Goal: Information Seeking & Learning: Find specific fact

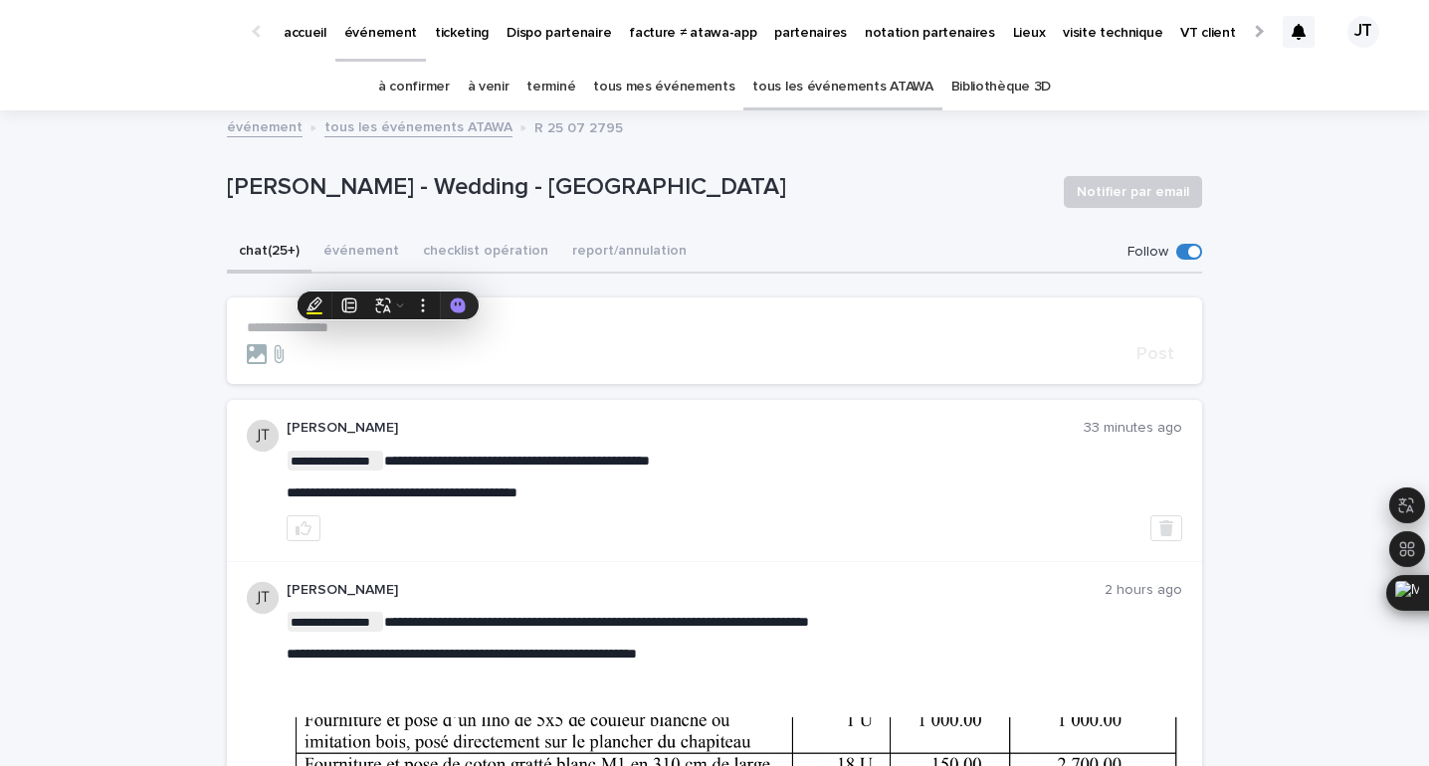
click at [380, 319] on p "**********" at bounding box center [714, 327] width 935 height 17
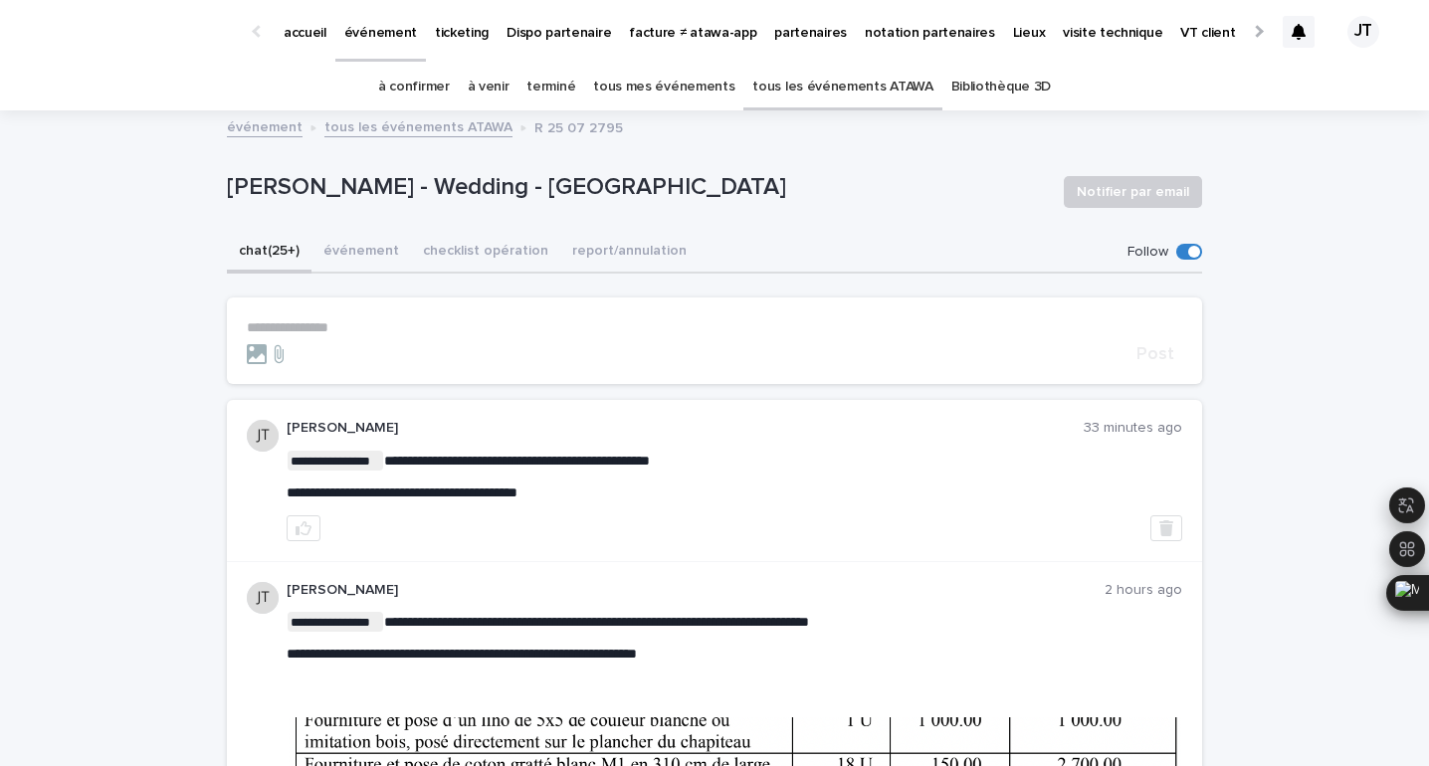
scroll to position [127, 0]
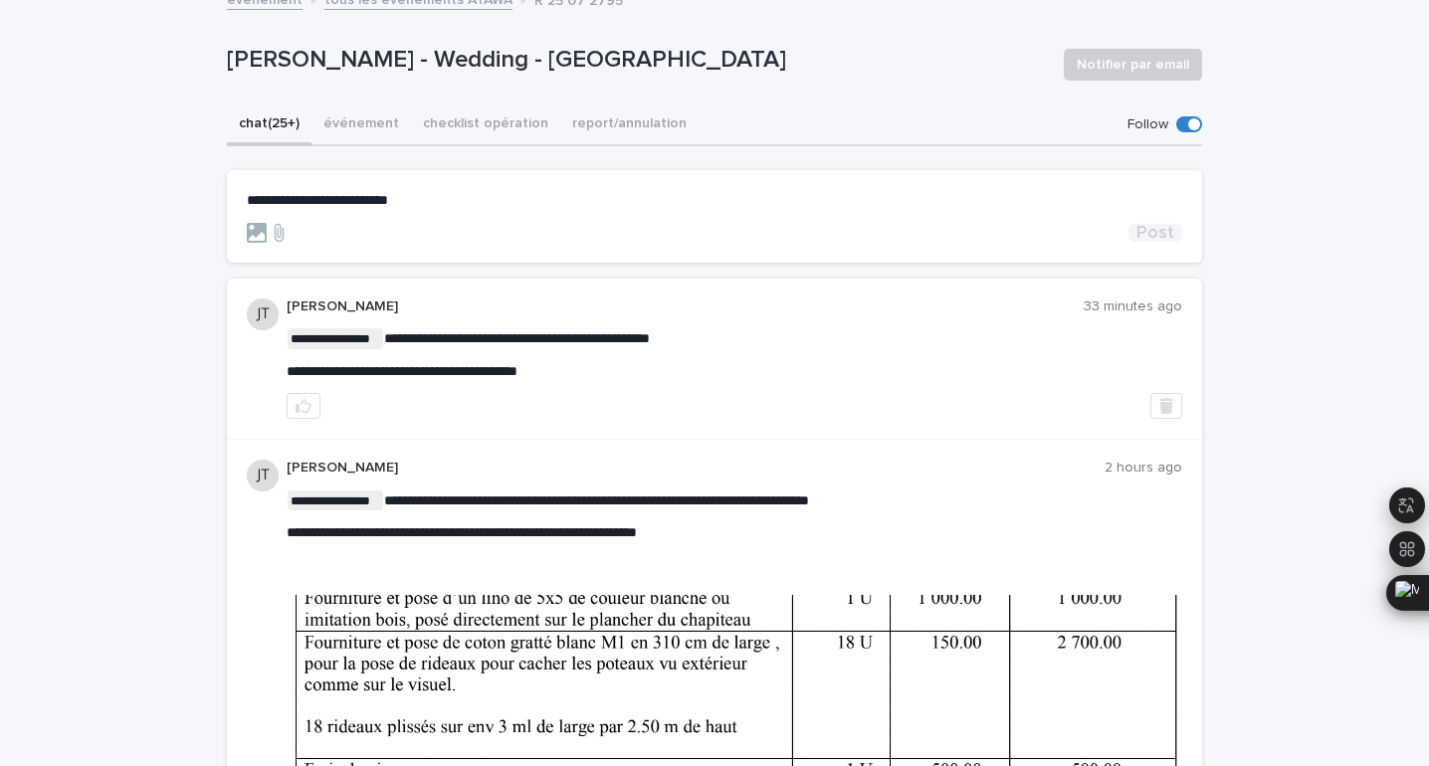
click at [1158, 236] on span "Post" at bounding box center [1155, 233] width 38 height 18
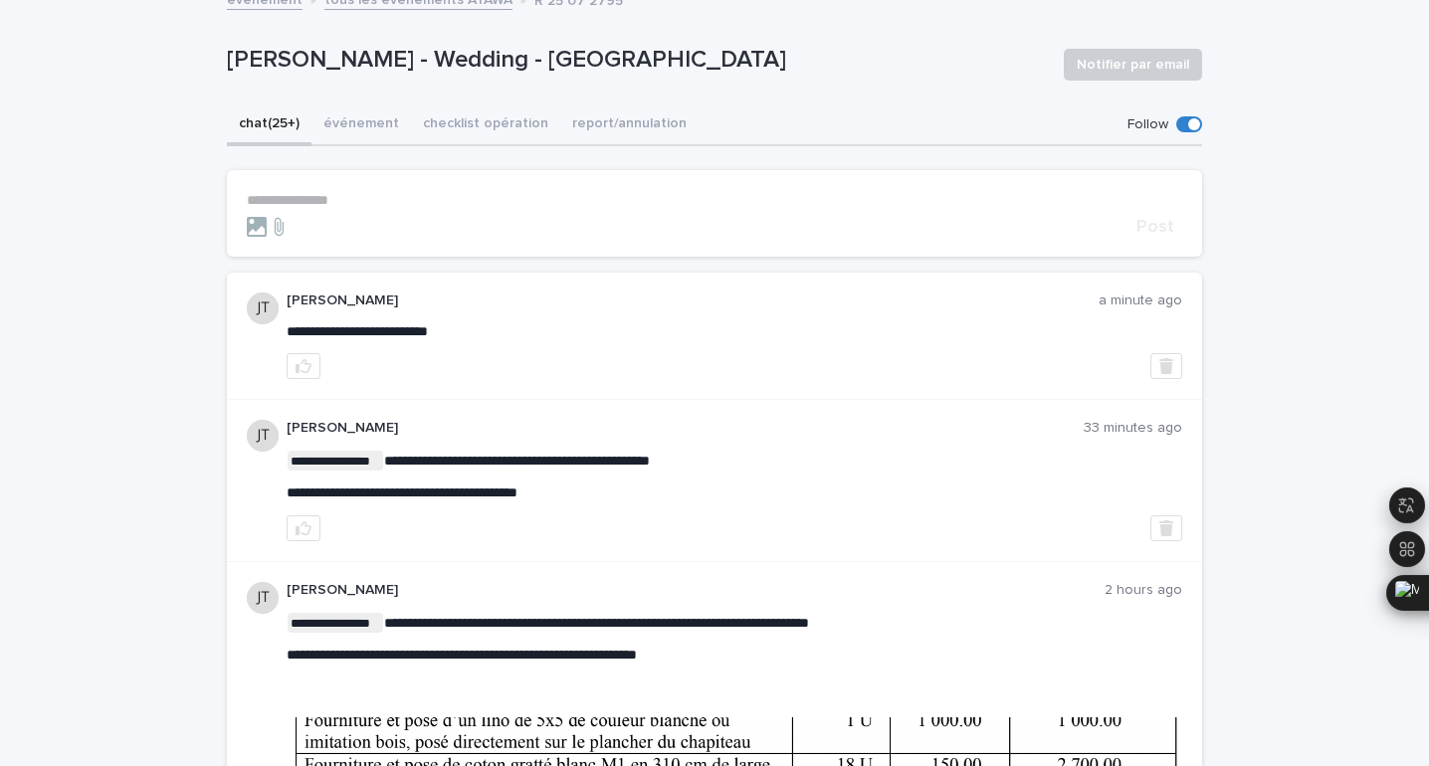
scroll to position [0, 0]
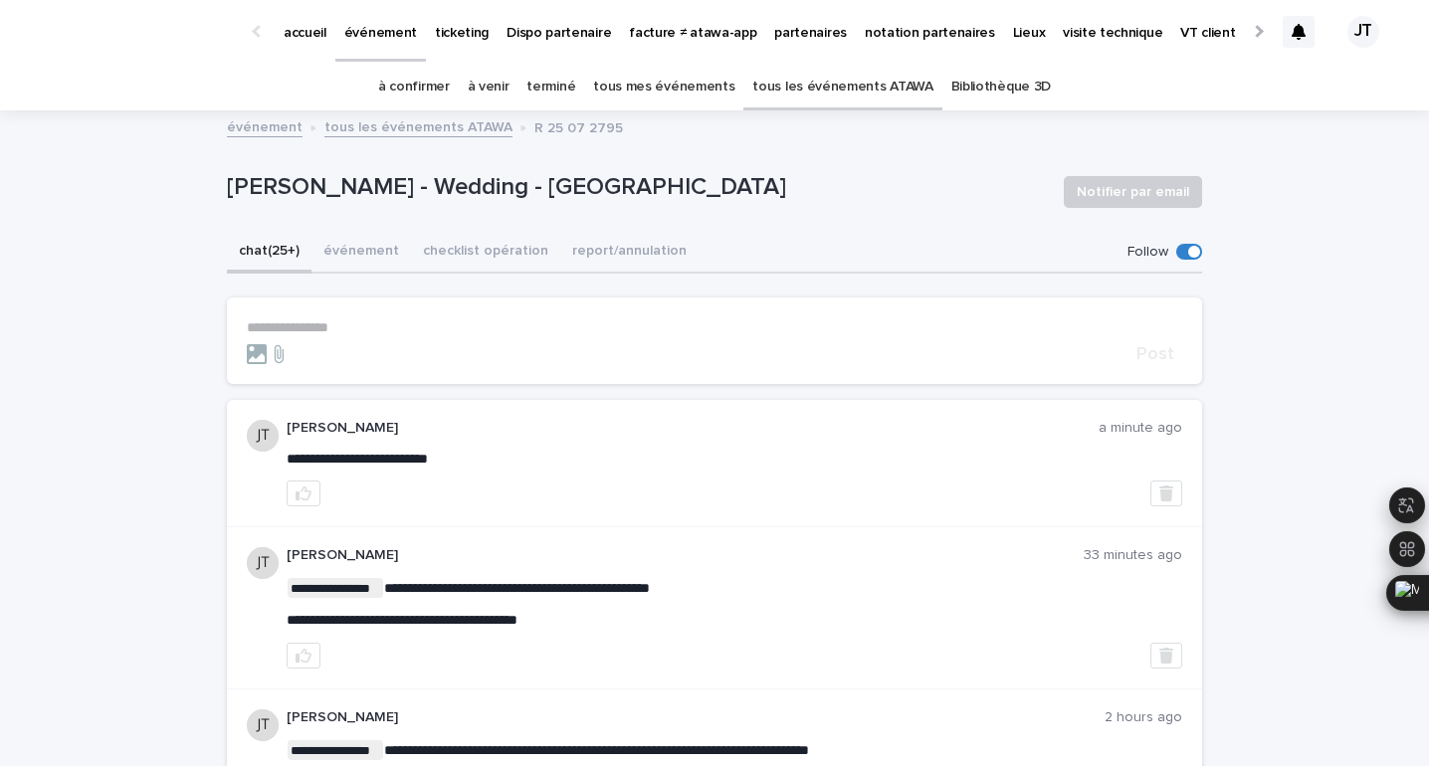
click at [492, 79] on link "à venir" at bounding box center [489, 87] width 42 height 47
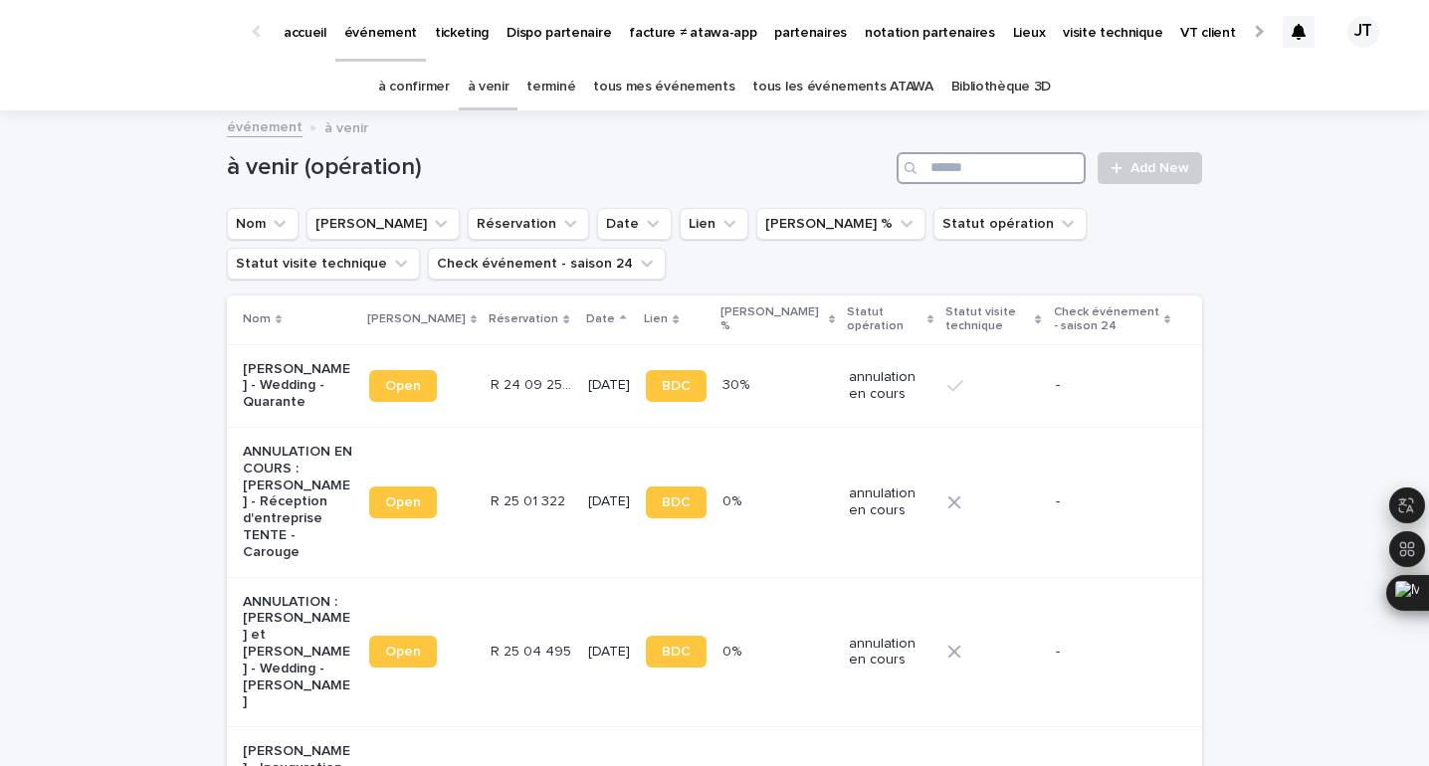
click at [993, 168] on input "Search" at bounding box center [990, 168] width 189 height 32
type input "******"
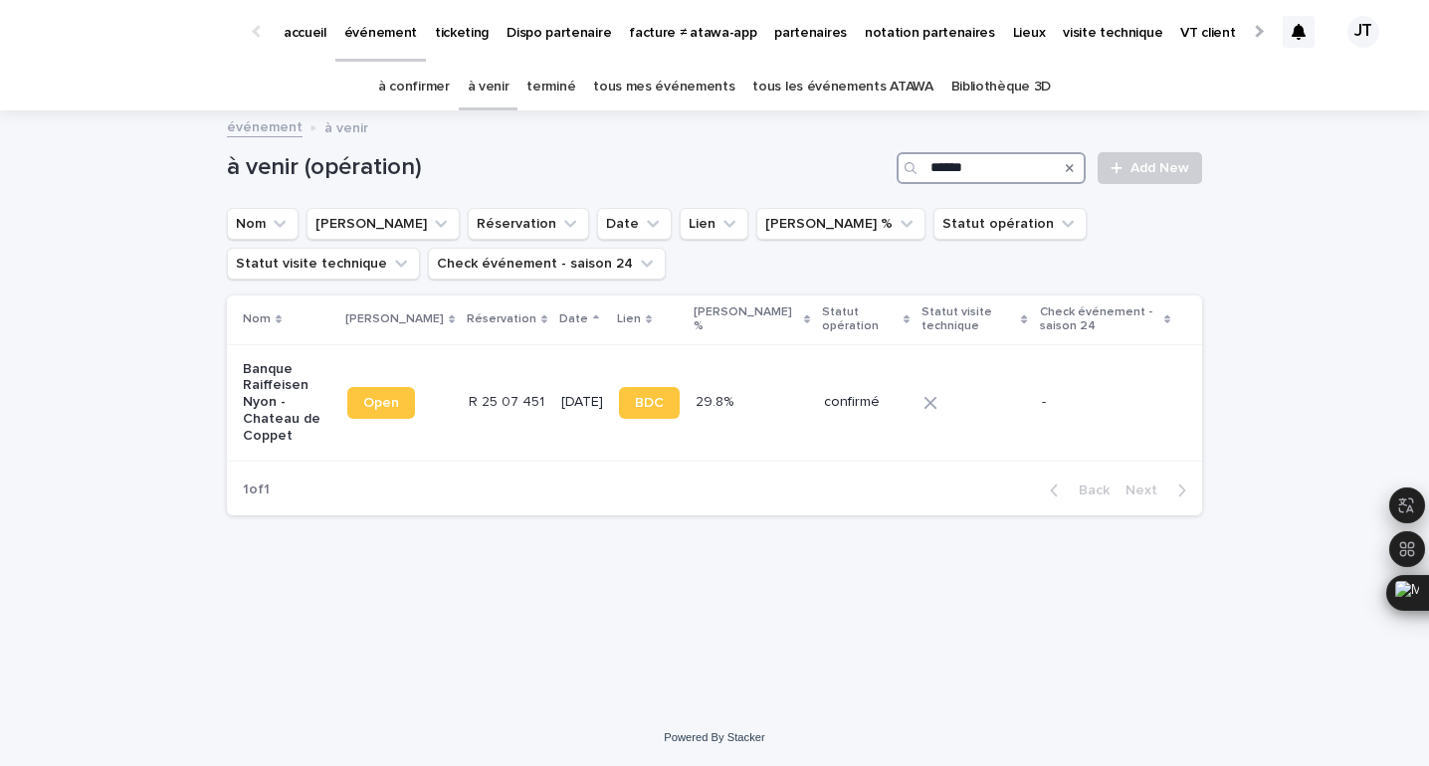
click at [967, 165] on input "******" at bounding box center [990, 168] width 189 height 32
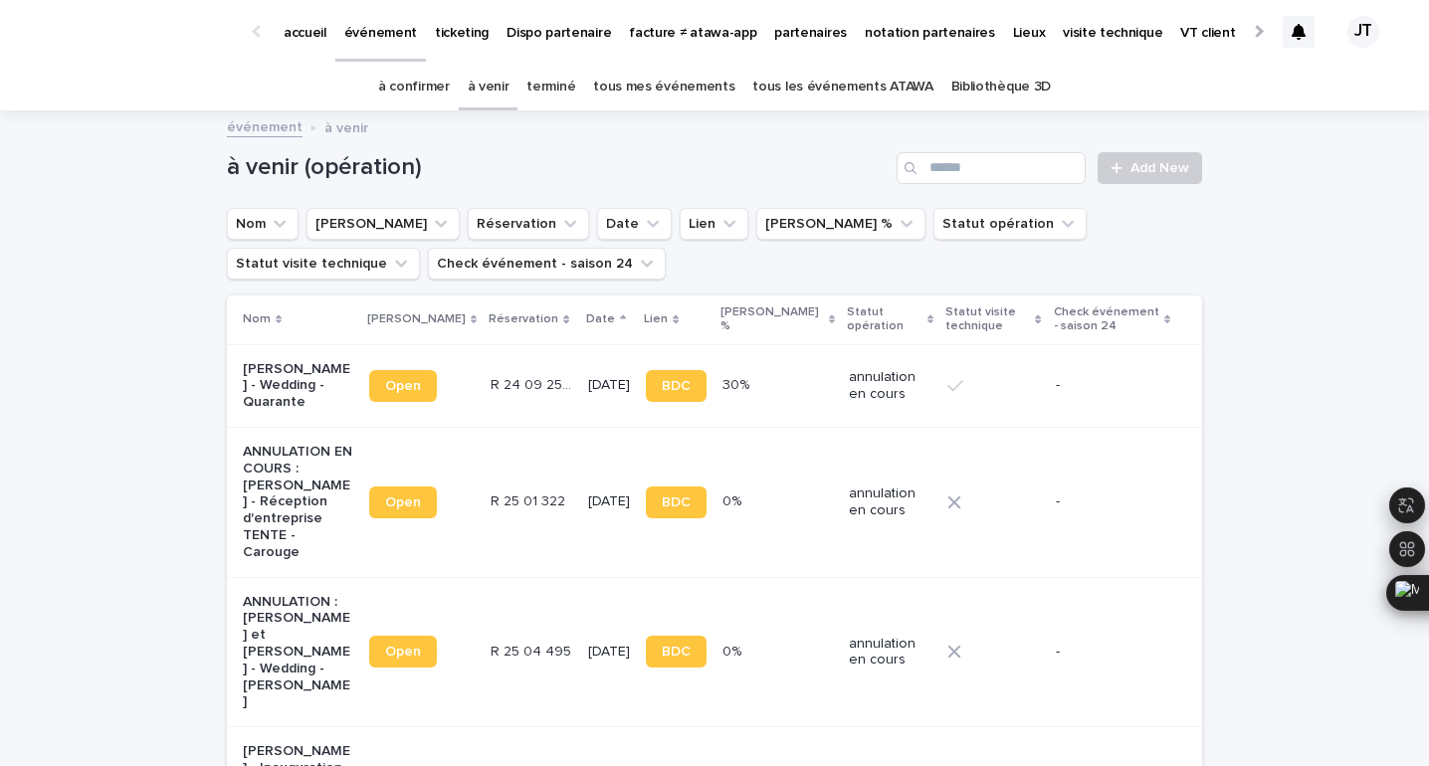
click at [1294, 35] on icon at bounding box center [1298, 32] width 14 height 16
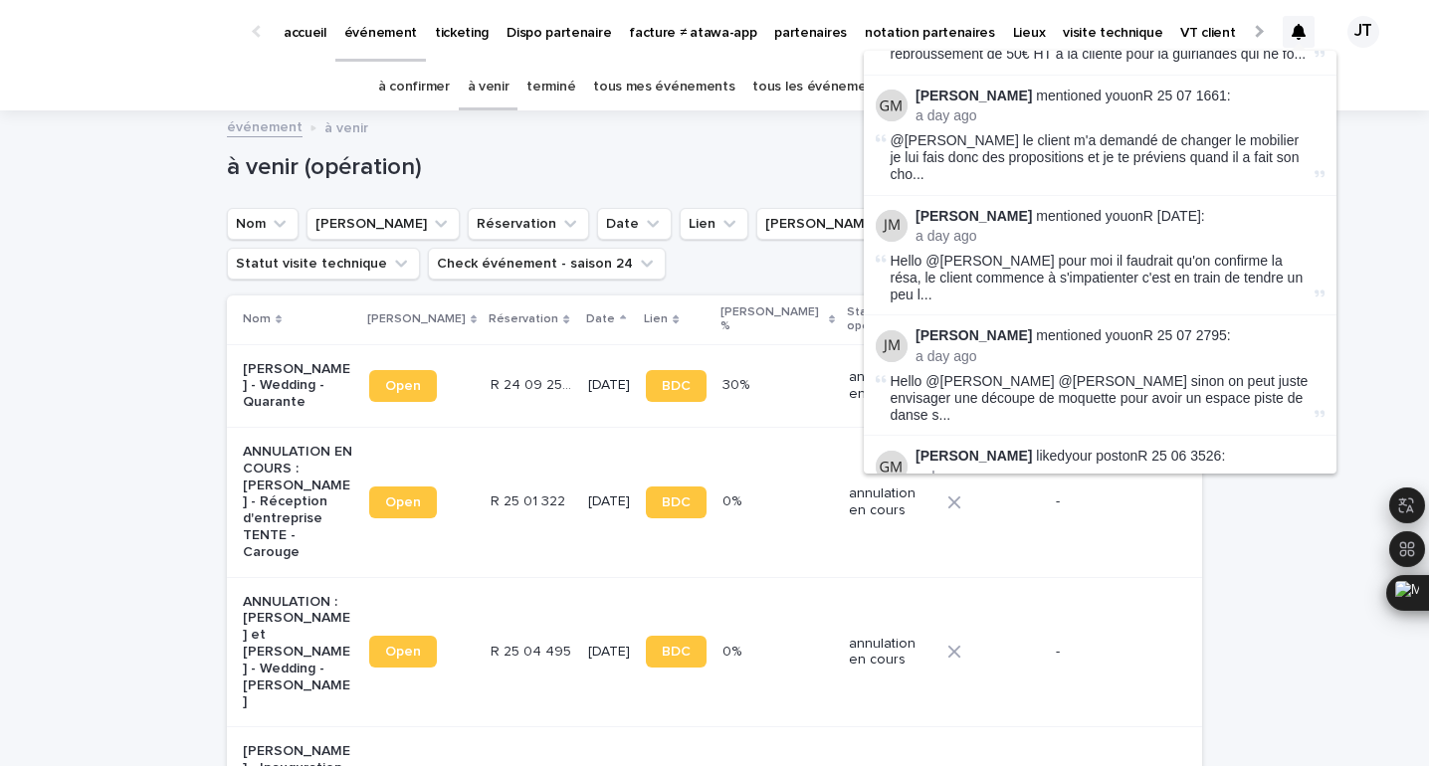
scroll to position [656, 0]
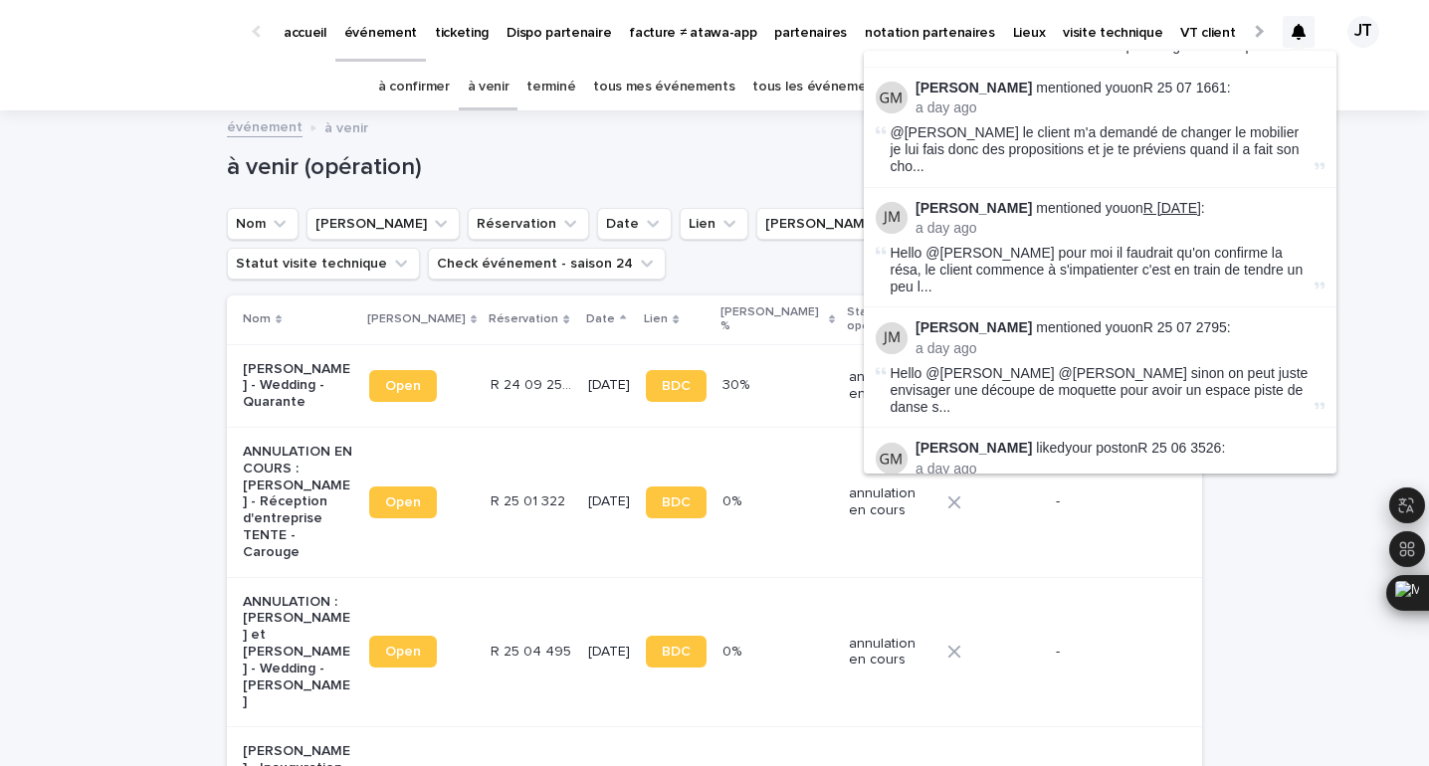
click at [1178, 200] on link "R [DATE]" at bounding box center [1172, 208] width 58 height 16
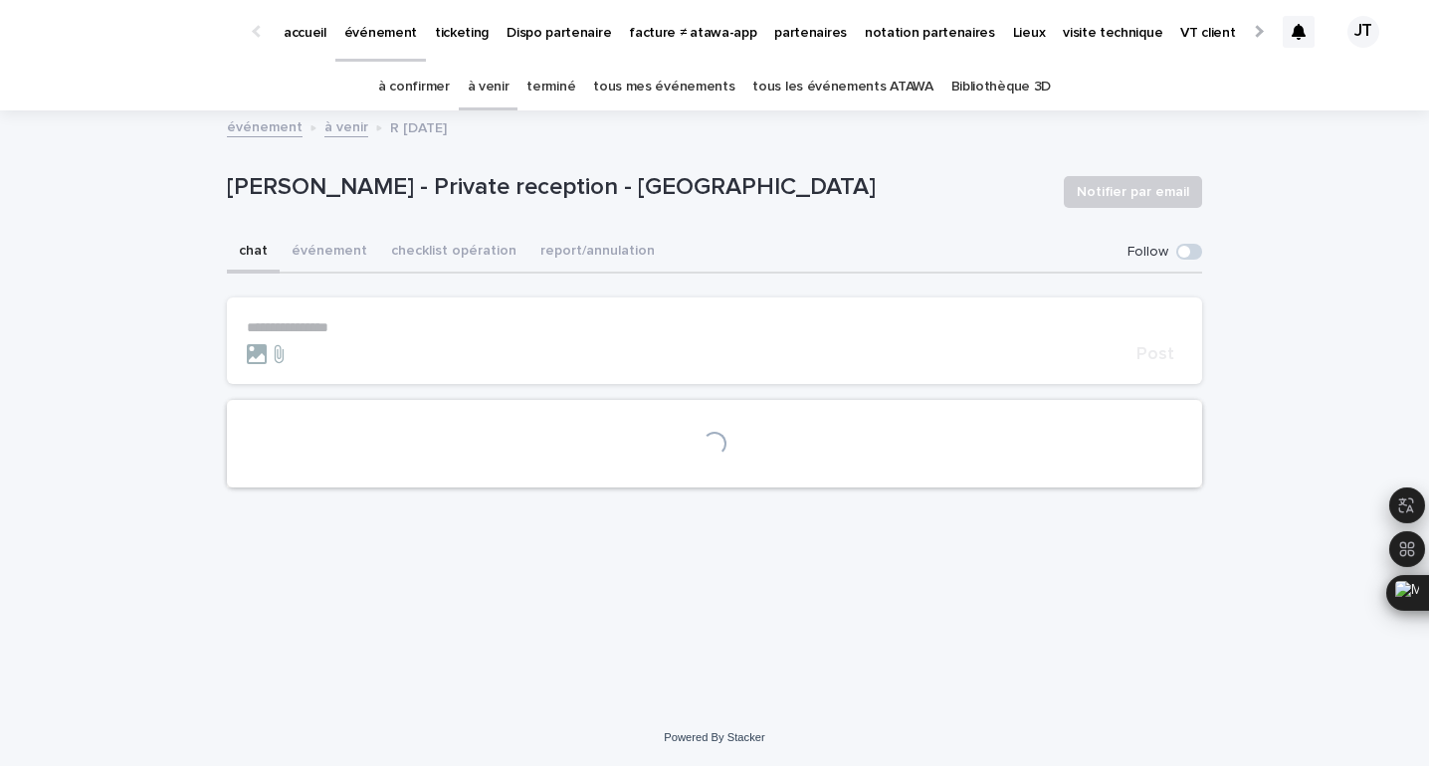
click at [610, 193] on p "⁠[PERSON_NAME] - Private reception - [GEOGRAPHIC_DATA]" at bounding box center [637, 187] width 821 height 29
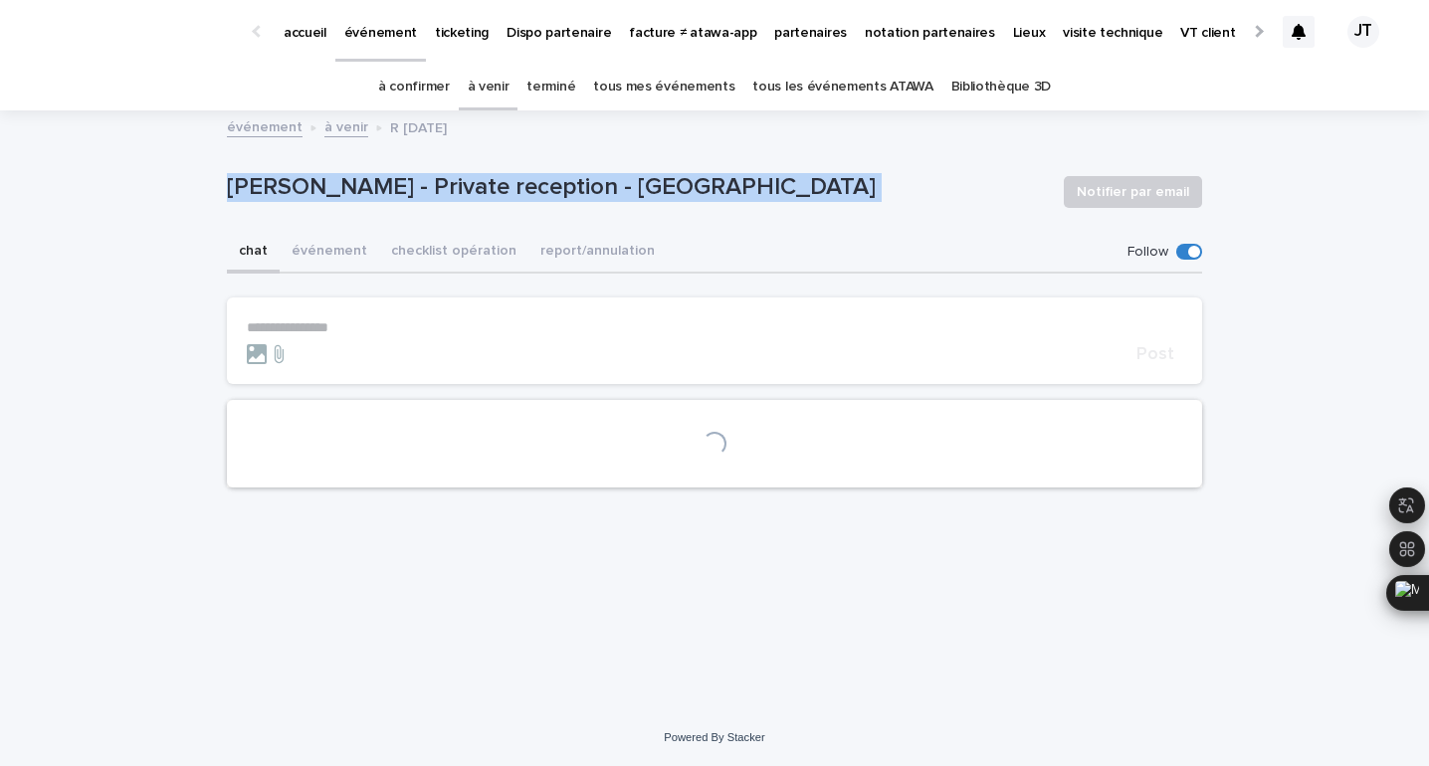
click at [610, 193] on p "⁠[PERSON_NAME] - Private reception - [GEOGRAPHIC_DATA]" at bounding box center [637, 187] width 821 height 29
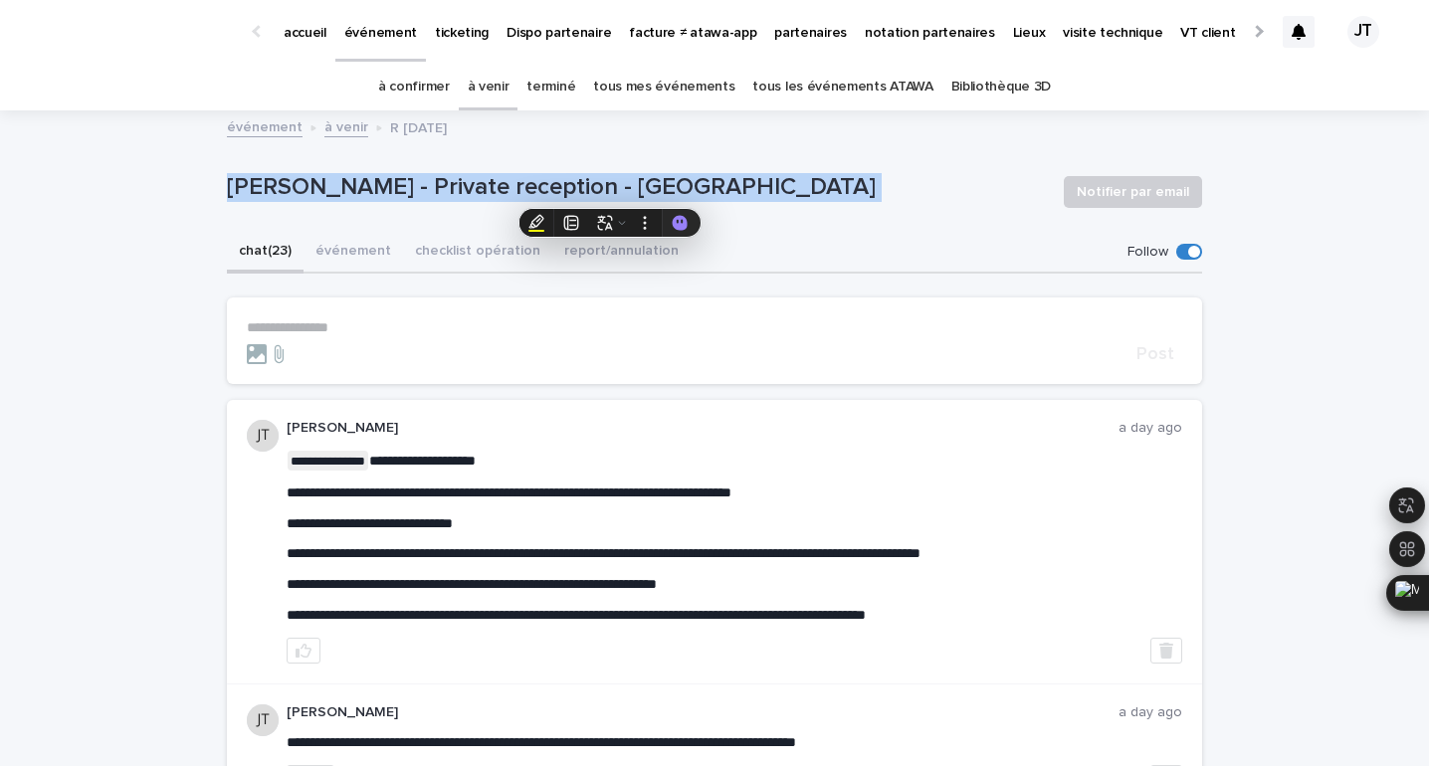
copy div "⁠[PERSON_NAME] - Private reception - Losse Notifier par email Sorry, there was …"
click at [493, 81] on link "à venir" at bounding box center [489, 87] width 42 height 47
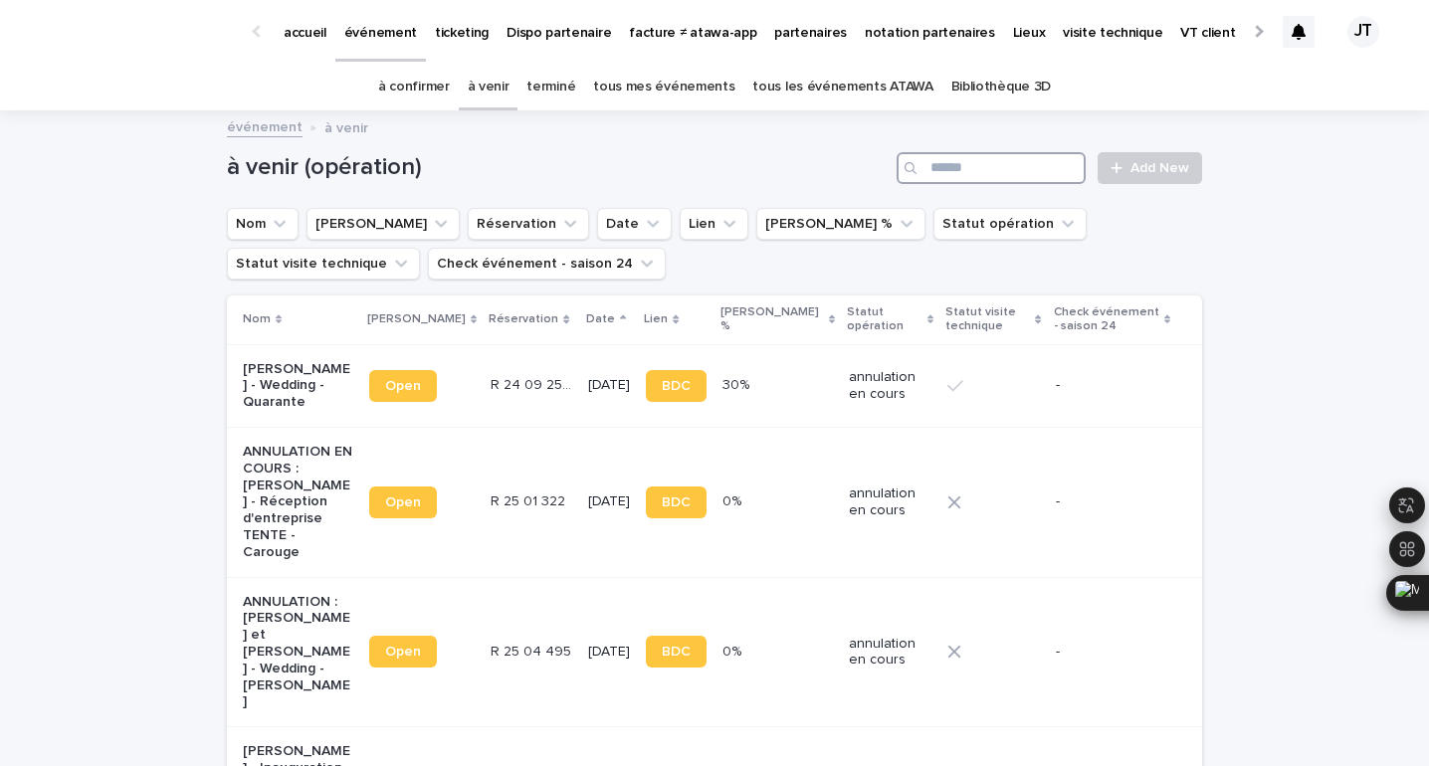
click at [1049, 175] on input "Search" at bounding box center [990, 168] width 189 height 32
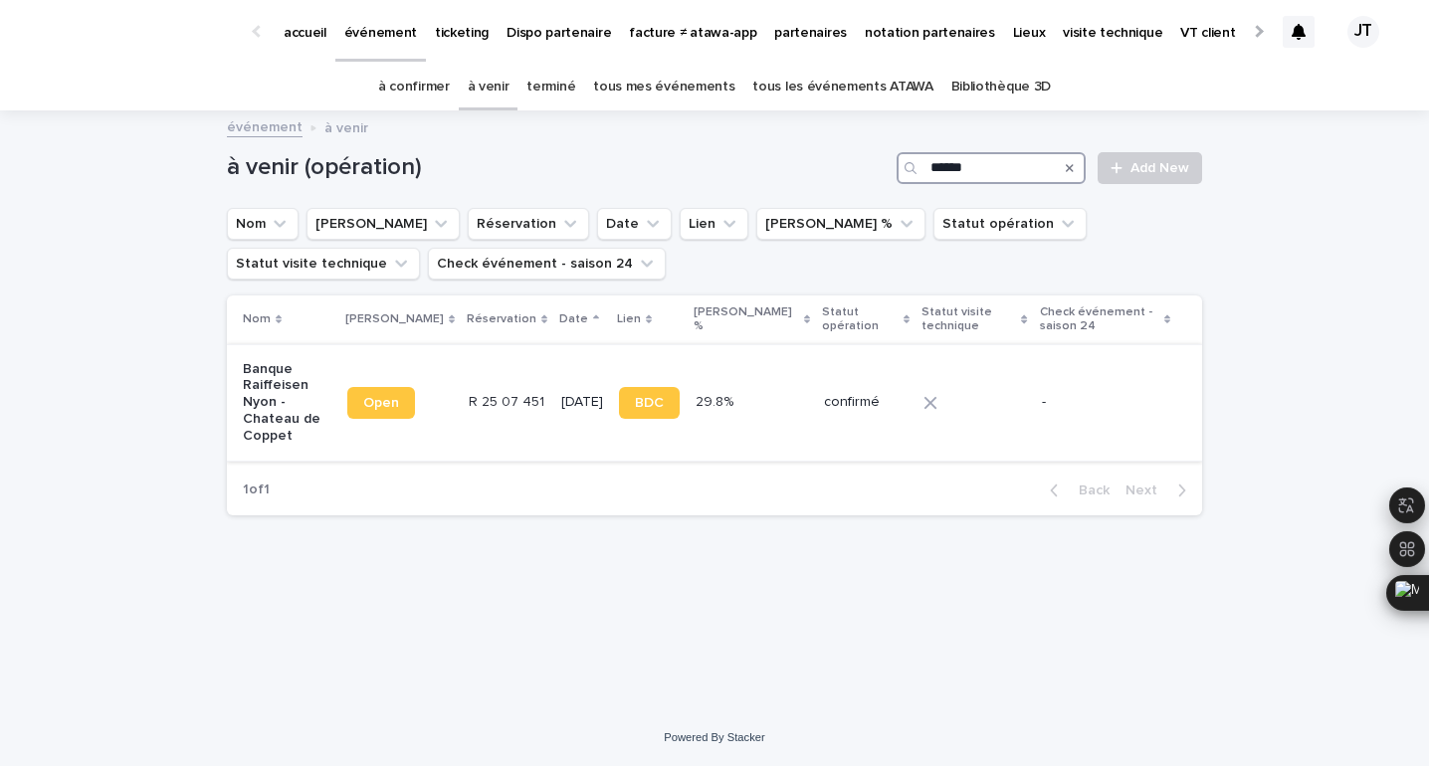
type input "******"
click at [502, 413] on td "R 25 07 451 R 25 07 451" at bounding box center [507, 402] width 93 height 116
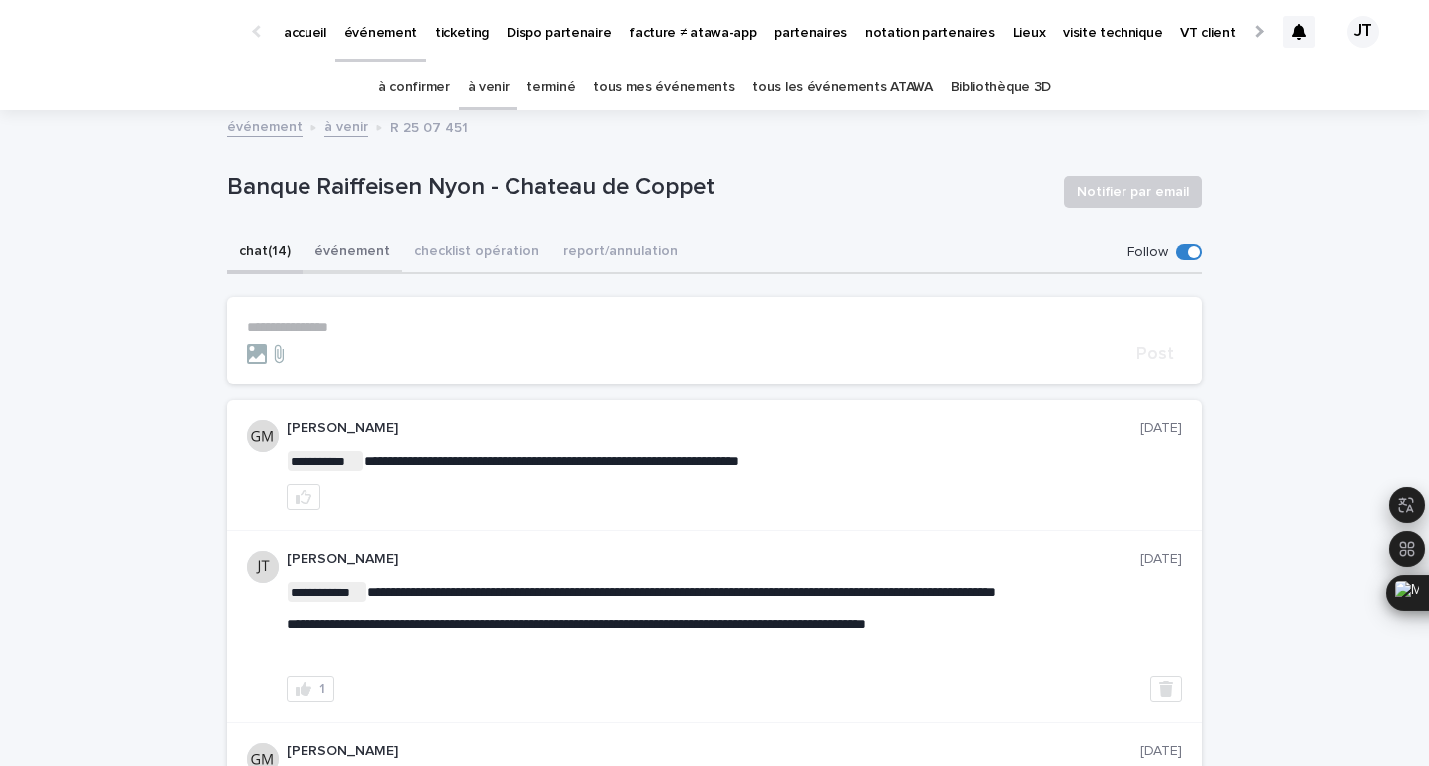
click at [362, 250] on button "événement" at bounding box center [351, 253] width 99 height 42
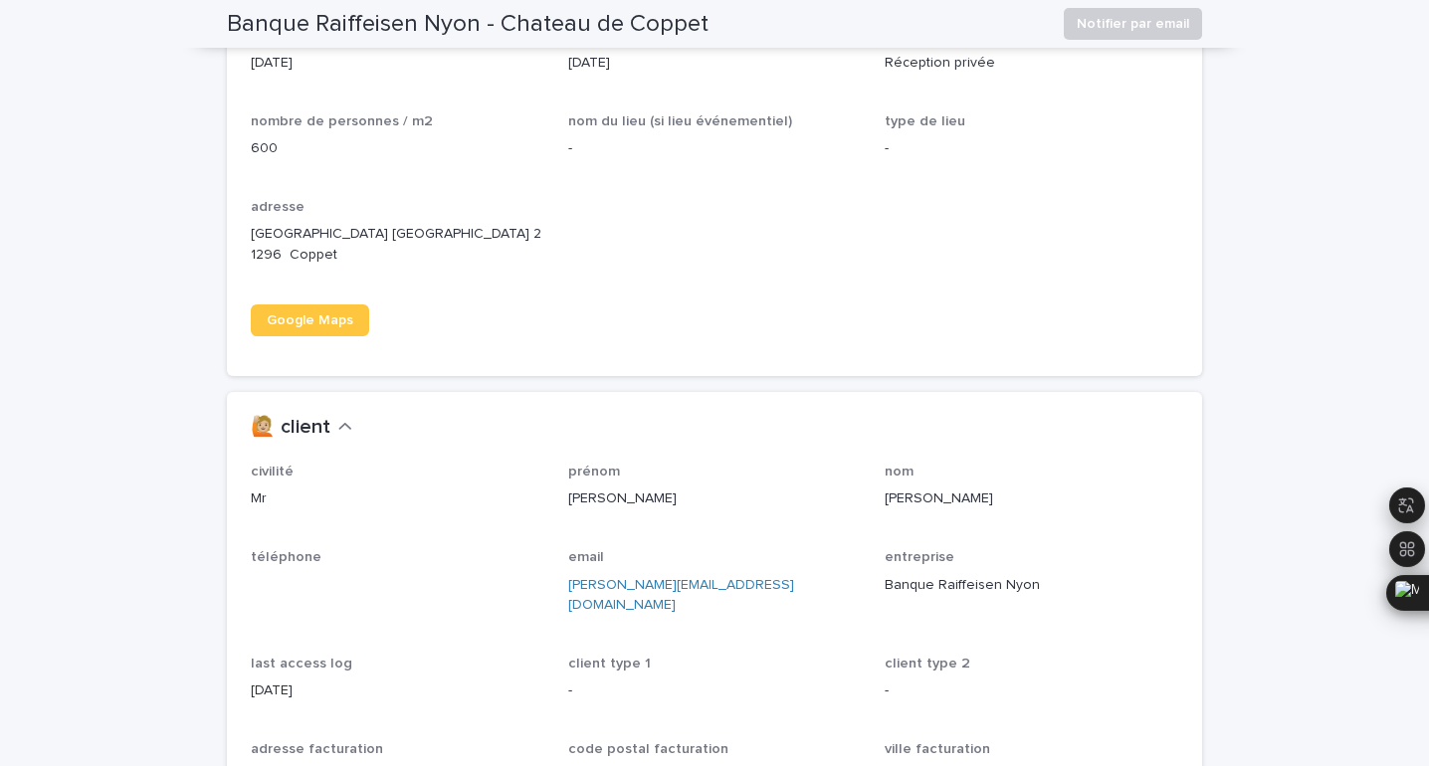
scroll to position [1432, 0]
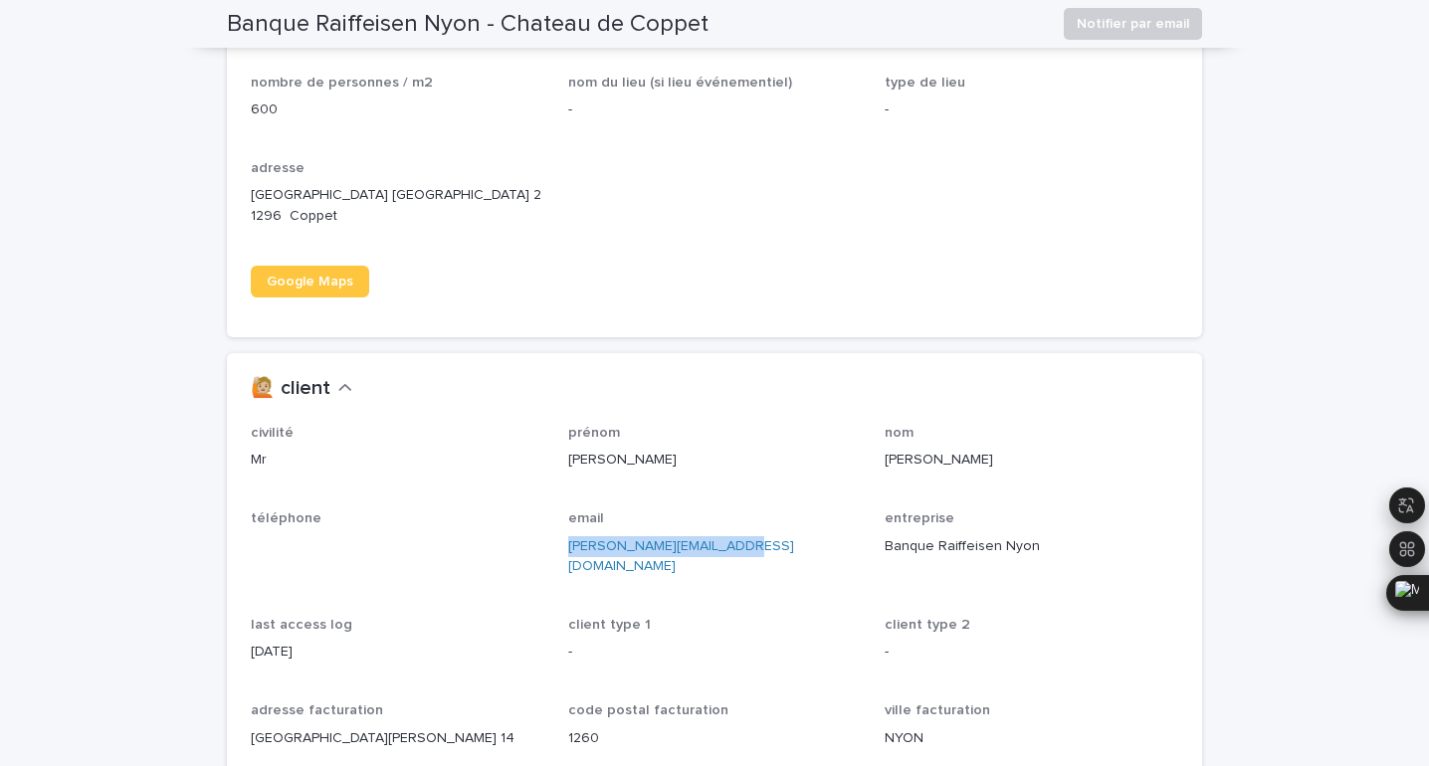
drag, startPoint x: 745, startPoint y: 549, endPoint x: 568, endPoint y: 546, distance: 177.1
click at [568, 546] on p "[PERSON_NAME][EMAIL_ADDRESS][DOMAIN_NAME]" at bounding box center [714, 557] width 293 height 42
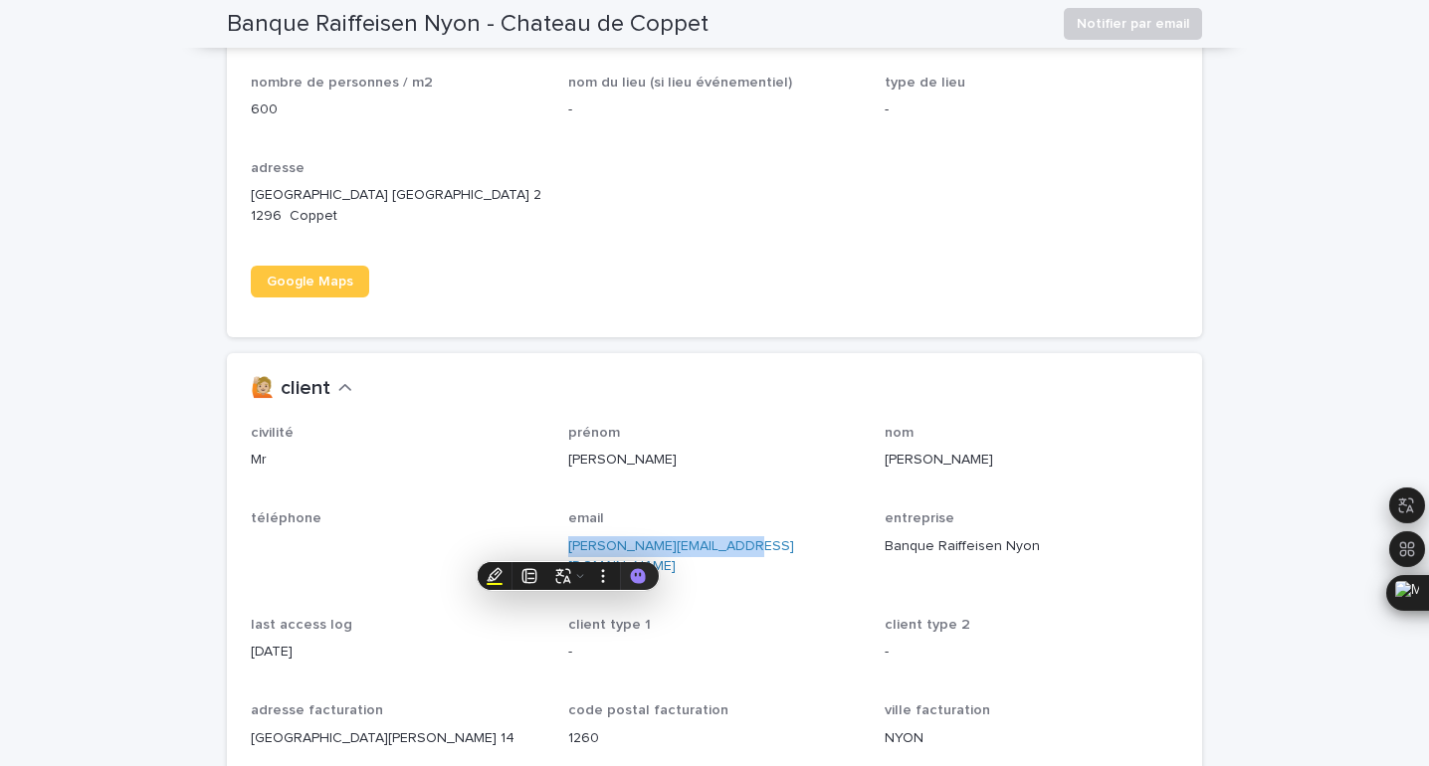
copy link "[PERSON_NAME][EMAIL_ADDRESS][DOMAIN_NAME]"
click at [393, 32] on h2 "Banque Raiffeisen Nyon - Chateau de Coppet" at bounding box center [468, 24] width 482 height 29
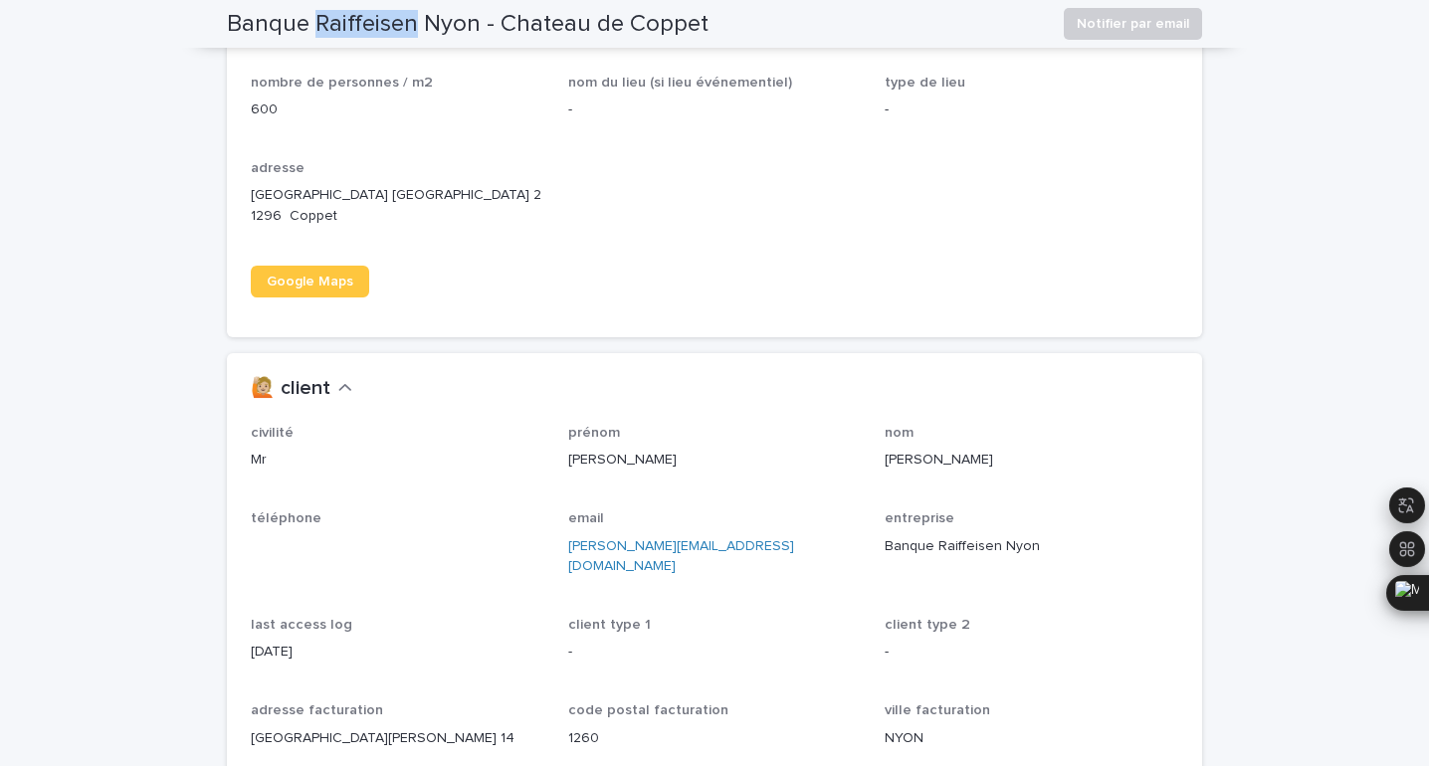
click at [393, 32] on h2 "Banque Raiffeisen Nyon - Chateau de Coppet" at bounding box center [468, 24] width 482 height 29
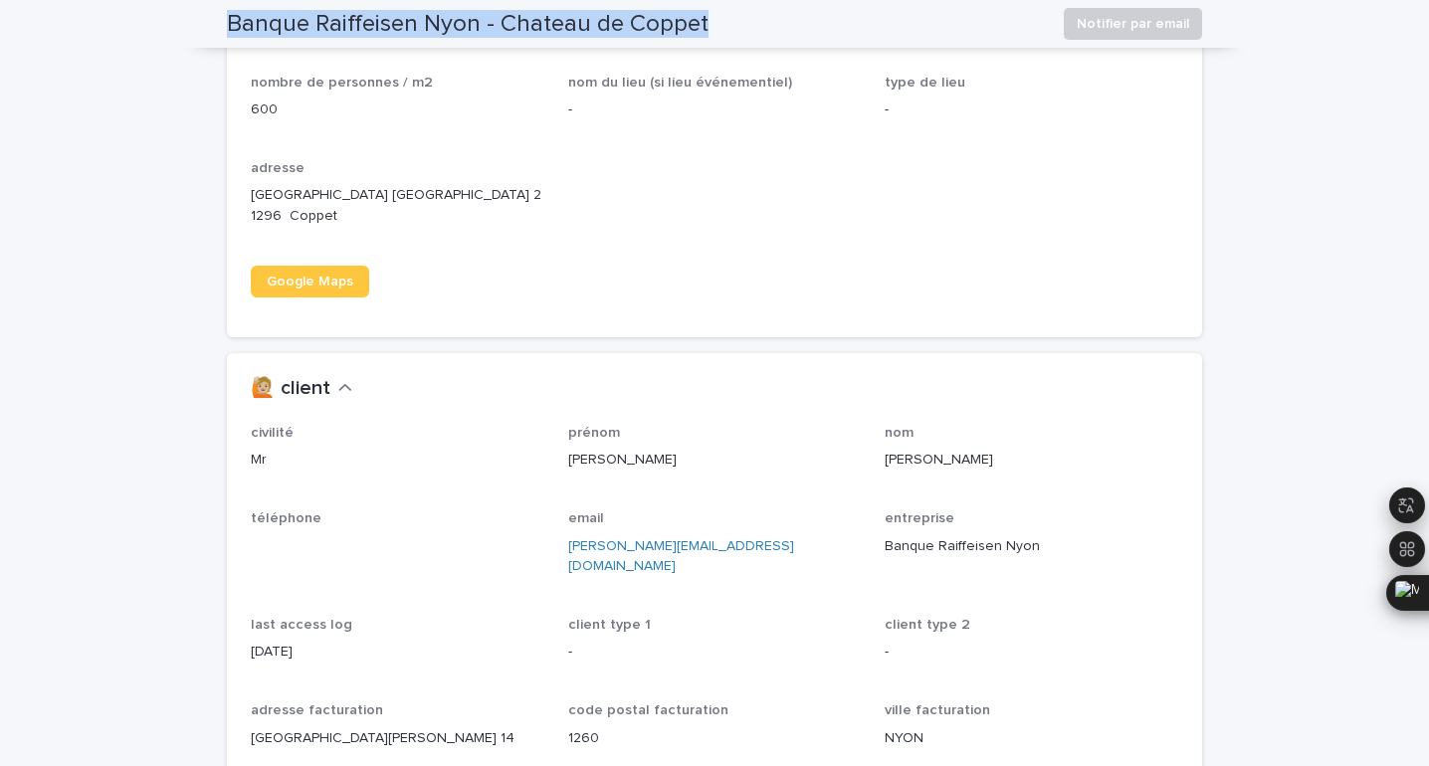
click at [393, 32] on h2 "Banque Raiffeisen Nyon - Chateau de Coppet" at bounding box center [468, 24] width 482 height 29
copy div "Banque Raiffeisen Nyon - Chateau de Coppet Notifier par email"
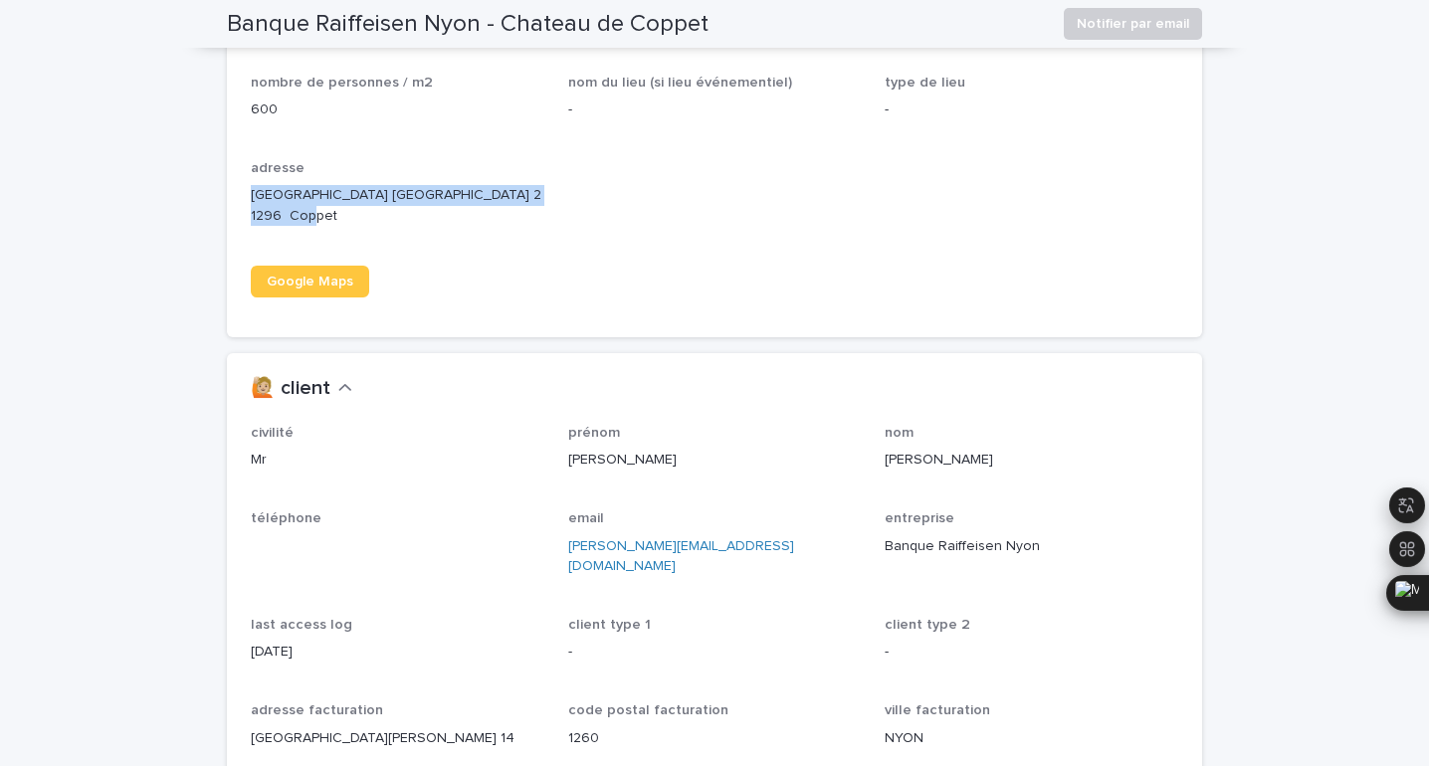
drag, startPoint x: 306, startPoint y: 215, endPoint x: 242, endPoint y: 198, distance: 66.8
click at [242, 198] on div "validation date [DATE] nombre jours depuis validation 8 date event [DATE] début…" at bounding box center [714, 120] width 975 height 435
copy p "[GEOGRAPHIC_DATA] [GEOGRAPHIC_DATA] 2 1296 Coppet"
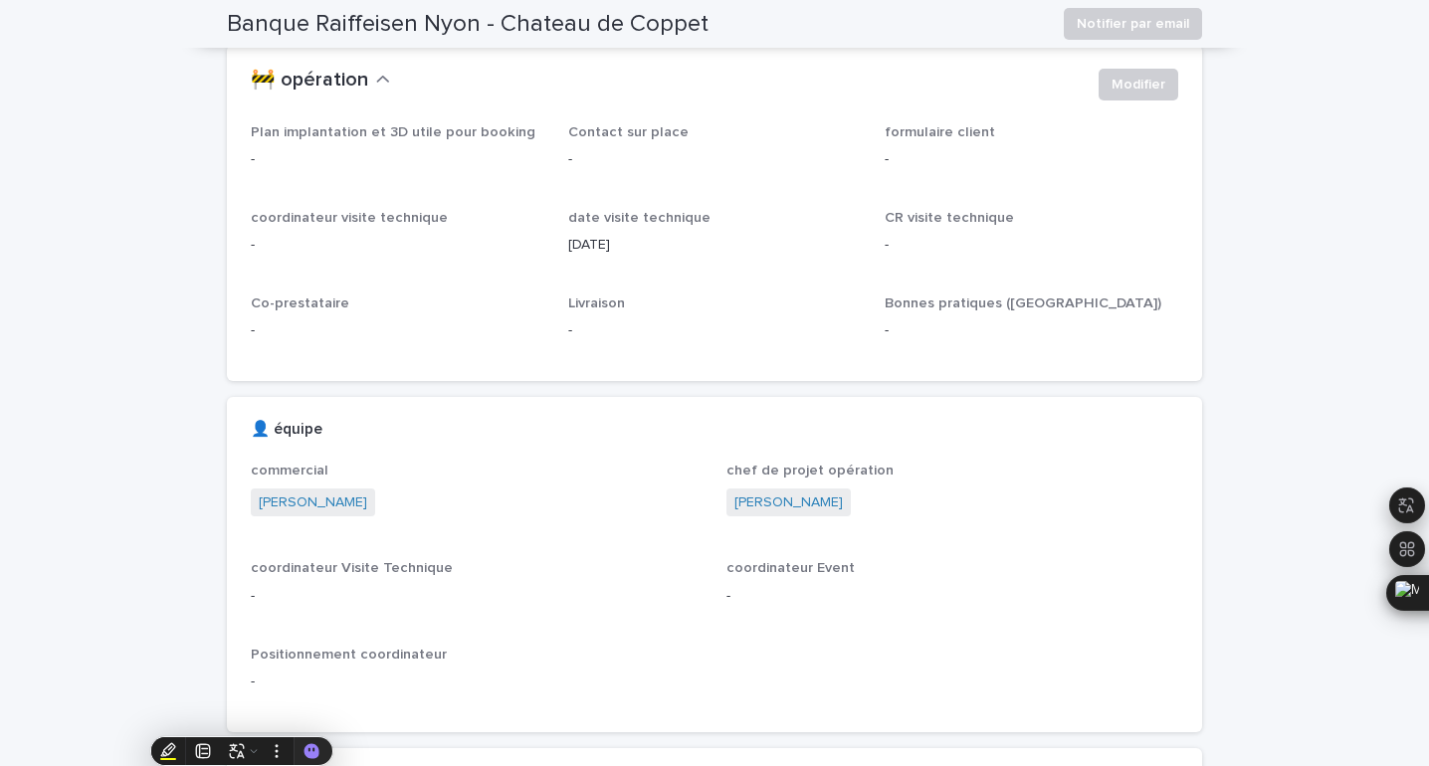
scroll to position [0, 0]
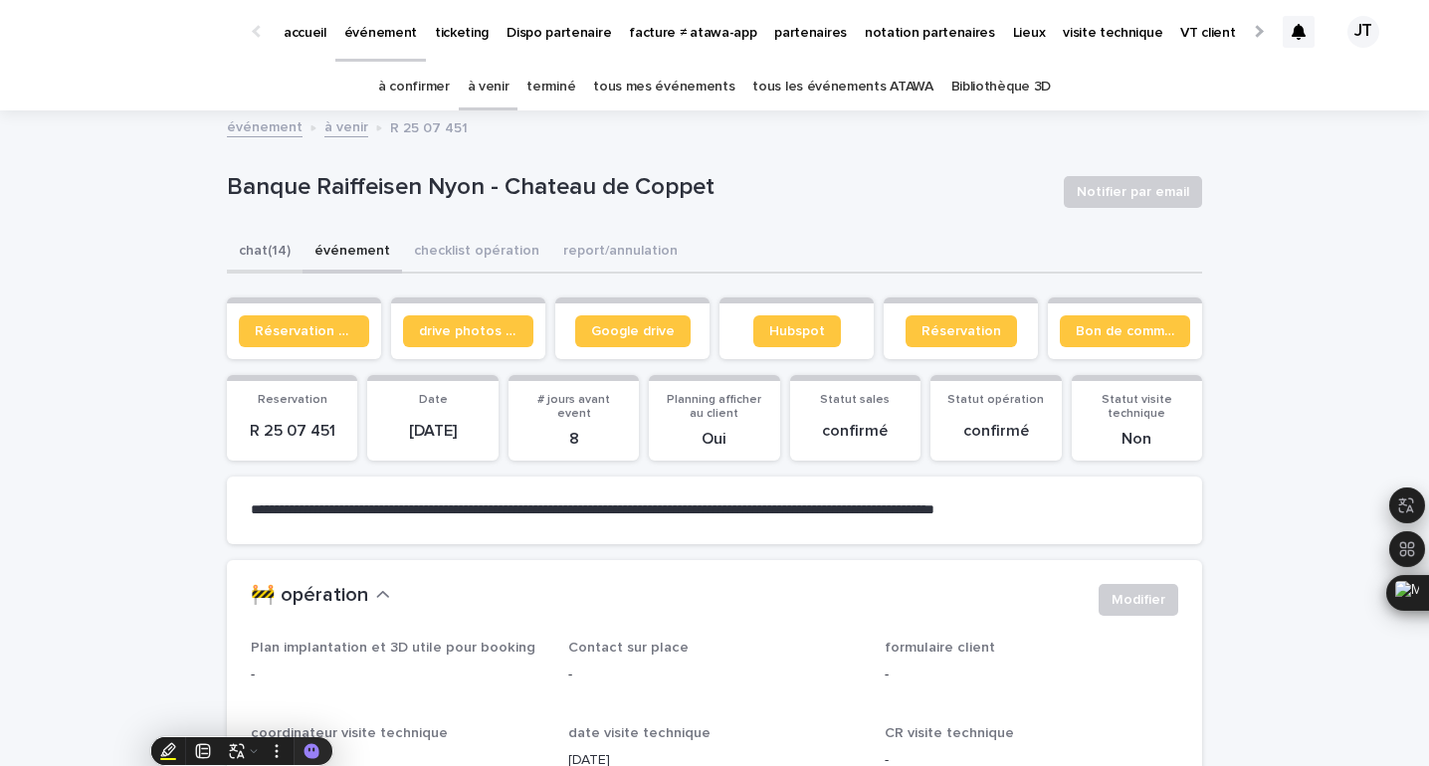
click at [260, 256] on button "chat (14)" at bounding box center [265, 253] width 76 height 42
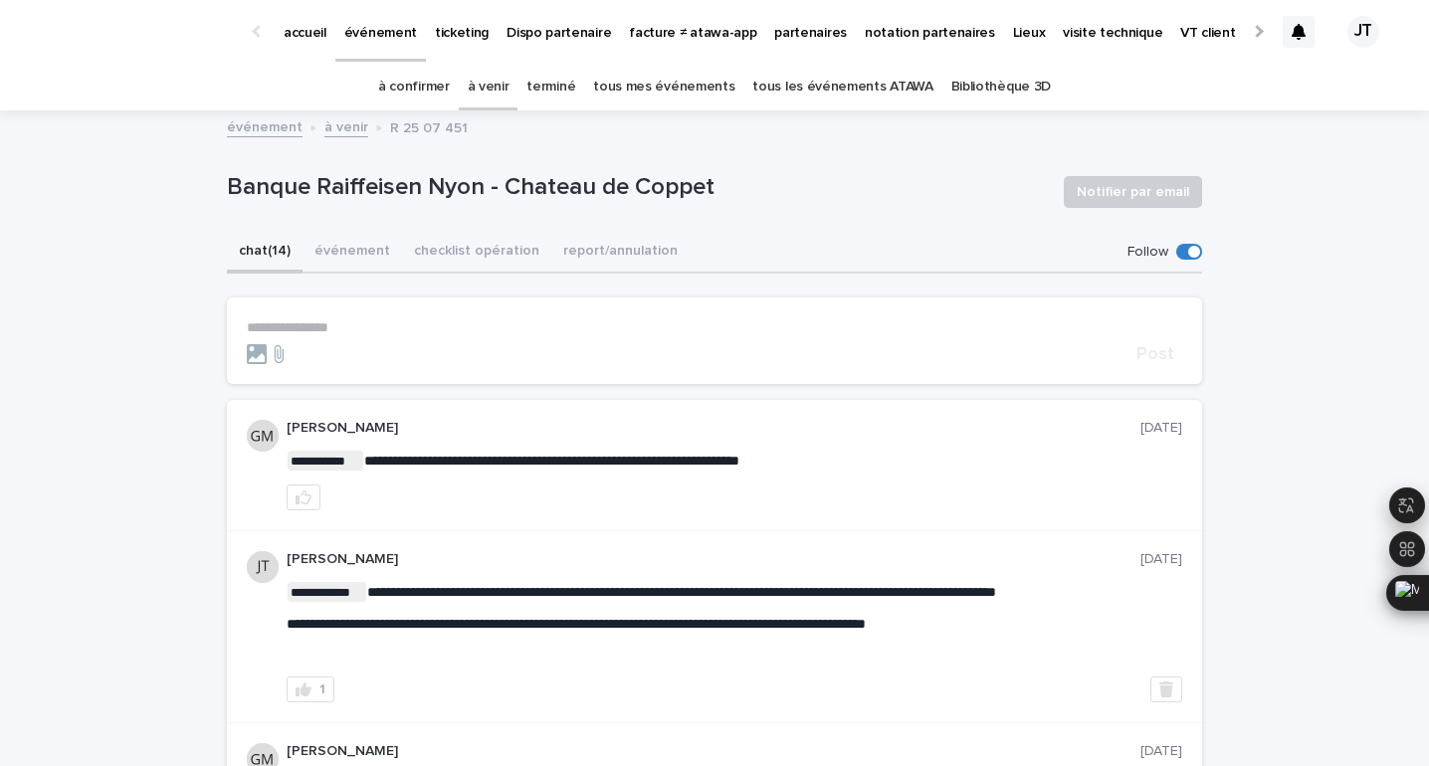
click at [360, 319] on p "**********" at bounding box center [714, 327] width 935 height 17
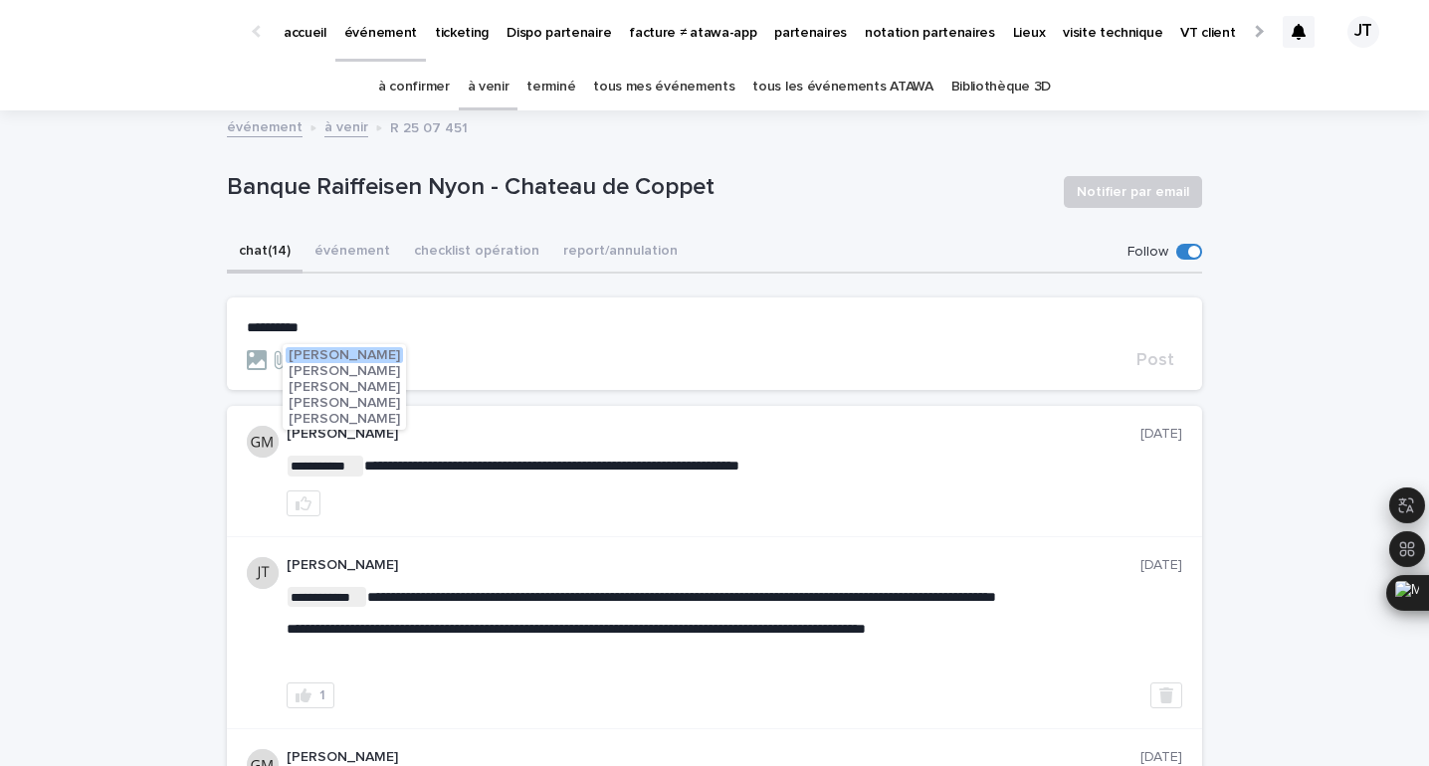
click at [341, 404] on span "[PERSON_NAME]" at bounding box center [344, 403] width 111 height 14
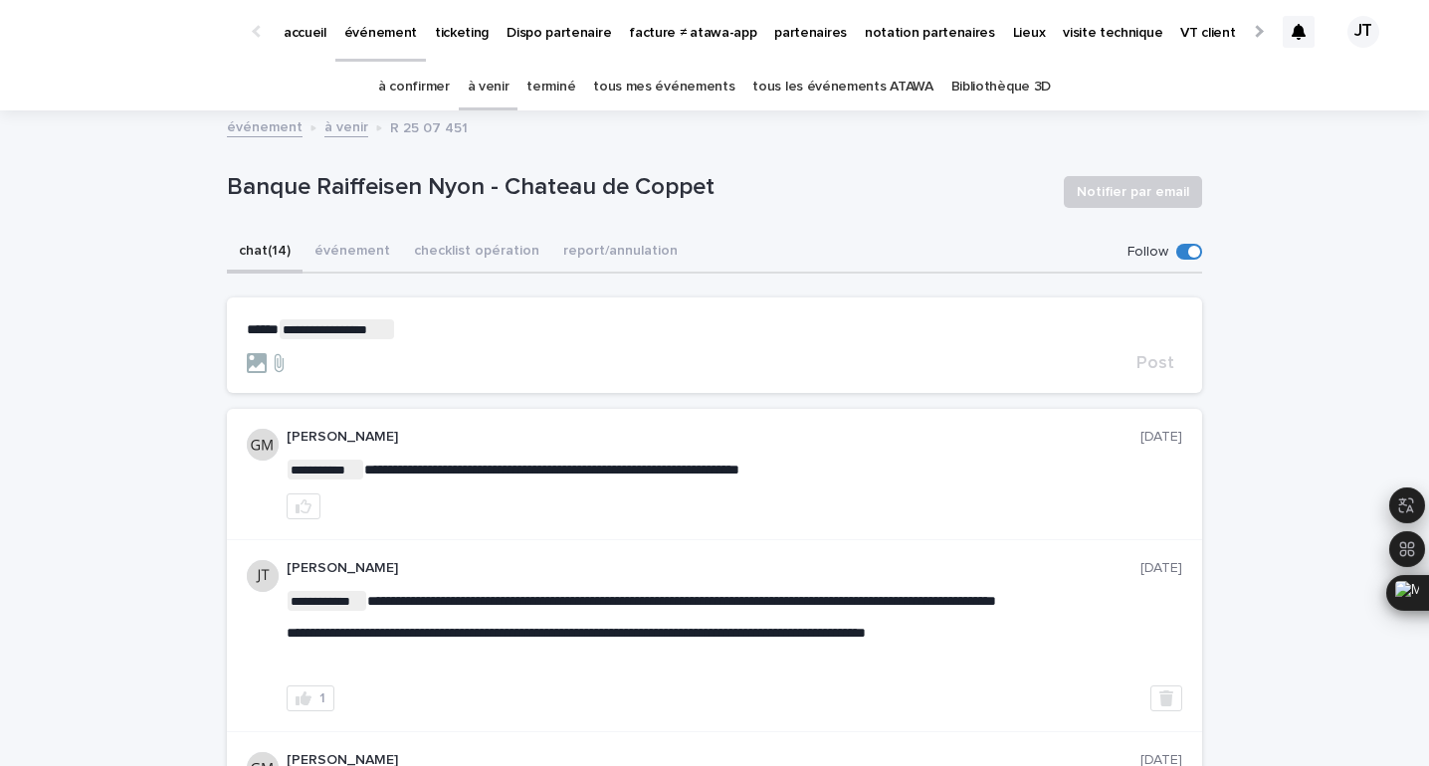
click at [430, 327] on p "**********" at bounding box center [714, 329] width 935 height 20
click at [471, 377] on span "[PERSON_NAME]" at bounding box center [464, 373] width 111 height 14
click at [527, 328] on p "**********" at bounding box center [714, 329] width 935 height 20
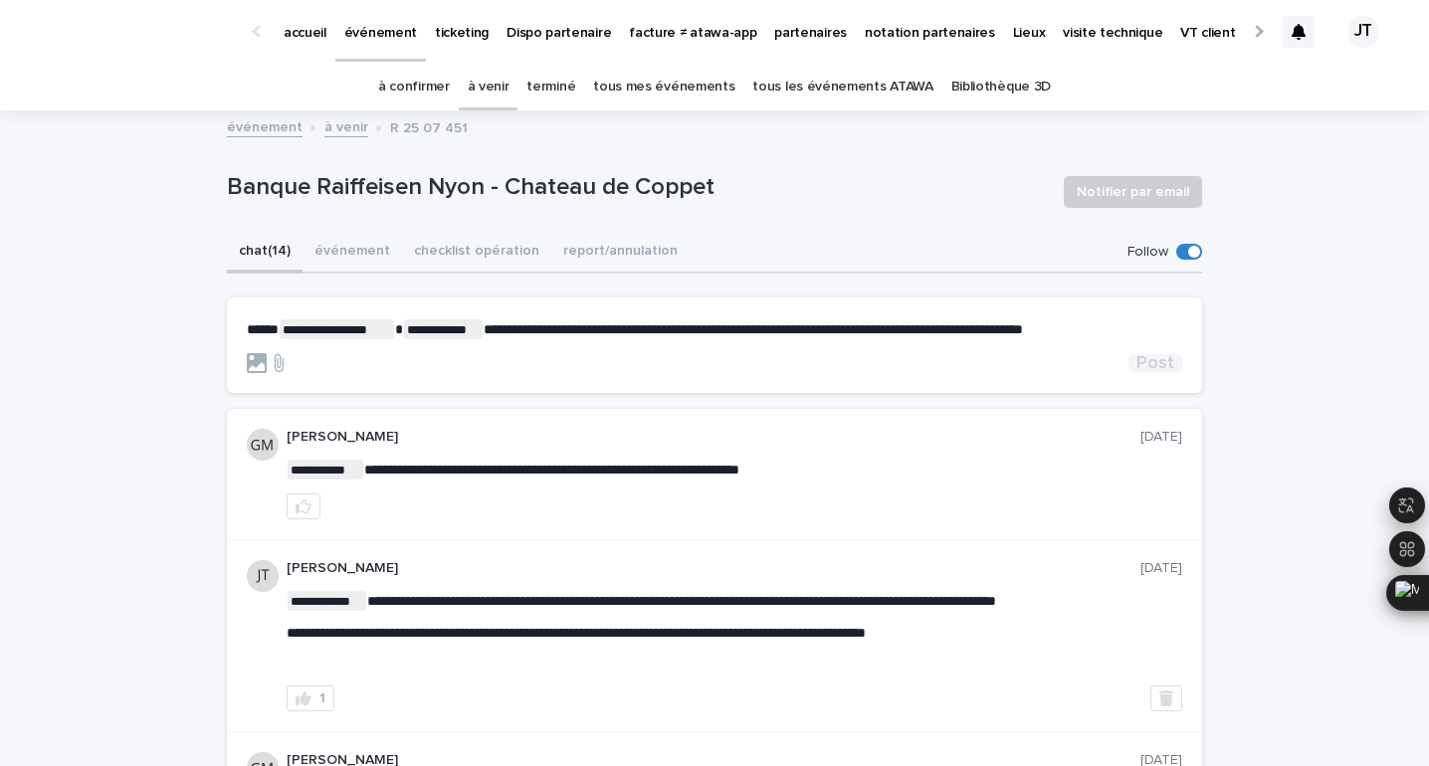
click at [1164, 363] on span "Post" at bounding box center [1155, 363] width 38 height 18
